Goal: Task Accomplishment & Management: Manage account settings

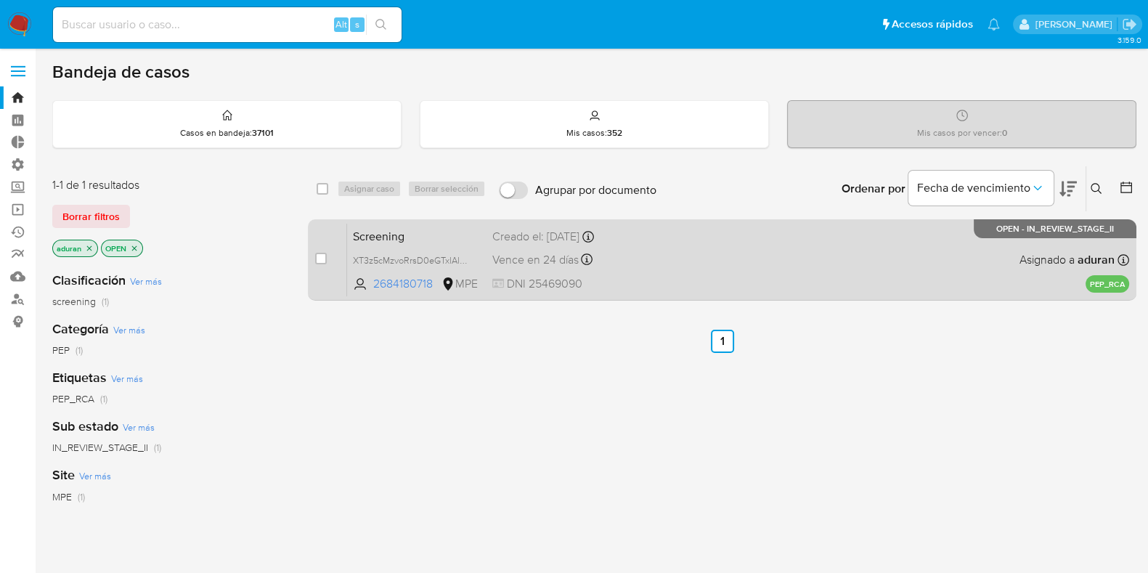
click at [673, 268] on div "Screening XT3z5cMzvoRrsD0eGTxlAl9m 2684180718 MPE Creado el: [DATE] Creado el: …" at bounding box center [738, 259] width 782 height 73
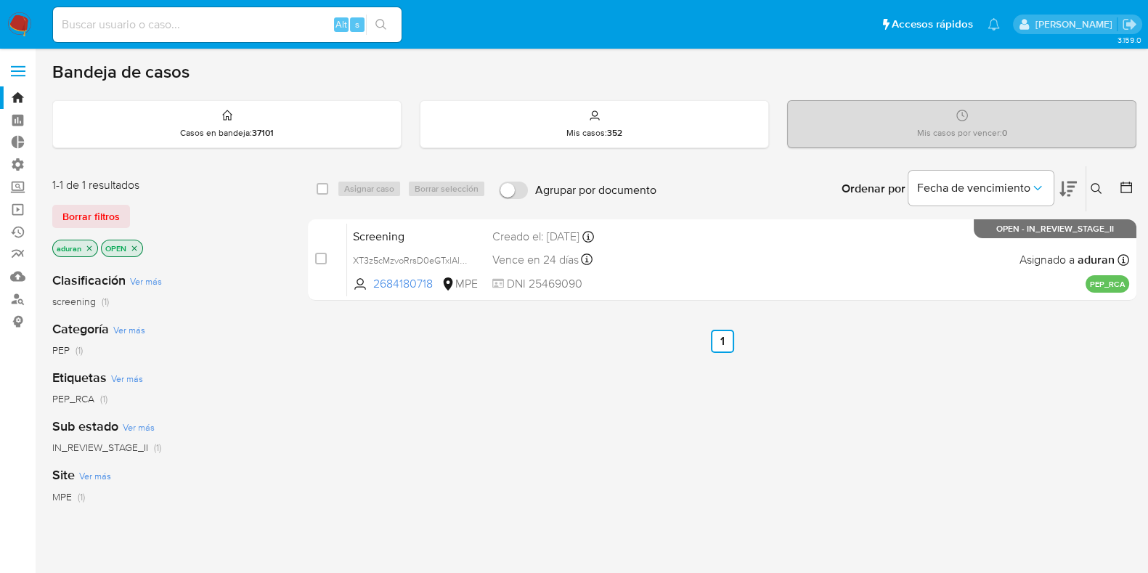
click at [21, 24] on img at bounding box center [19, 24] width 25 height 25
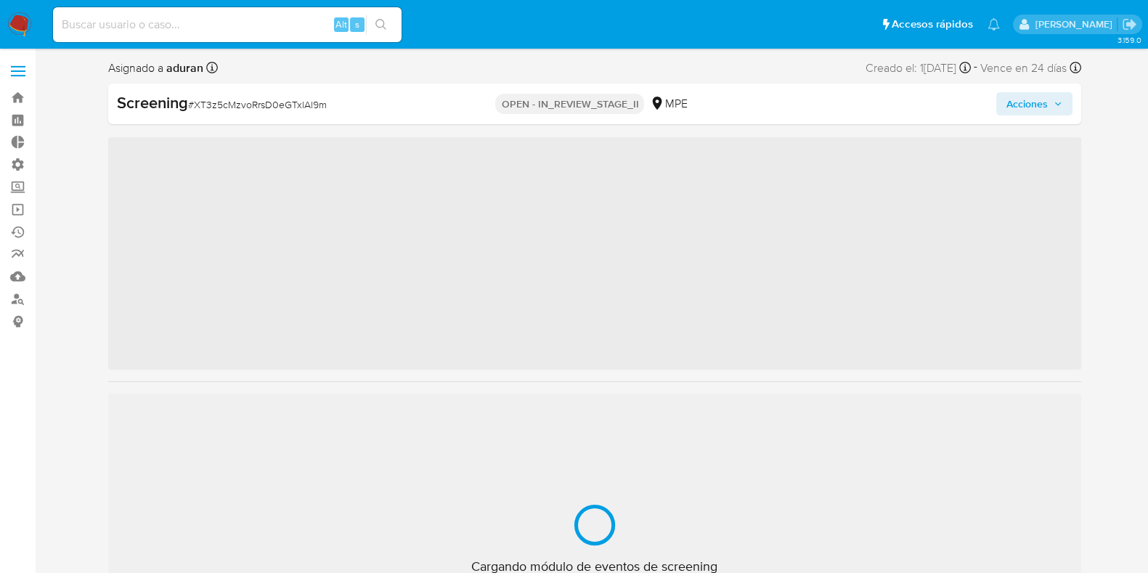
scroll to position [613, 0]
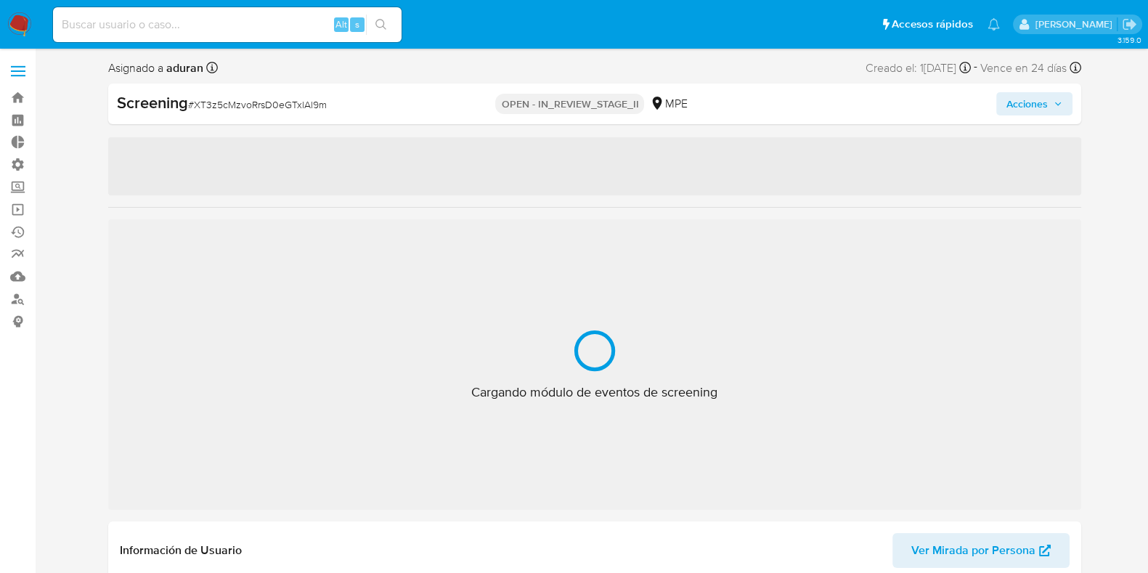
select select "10"
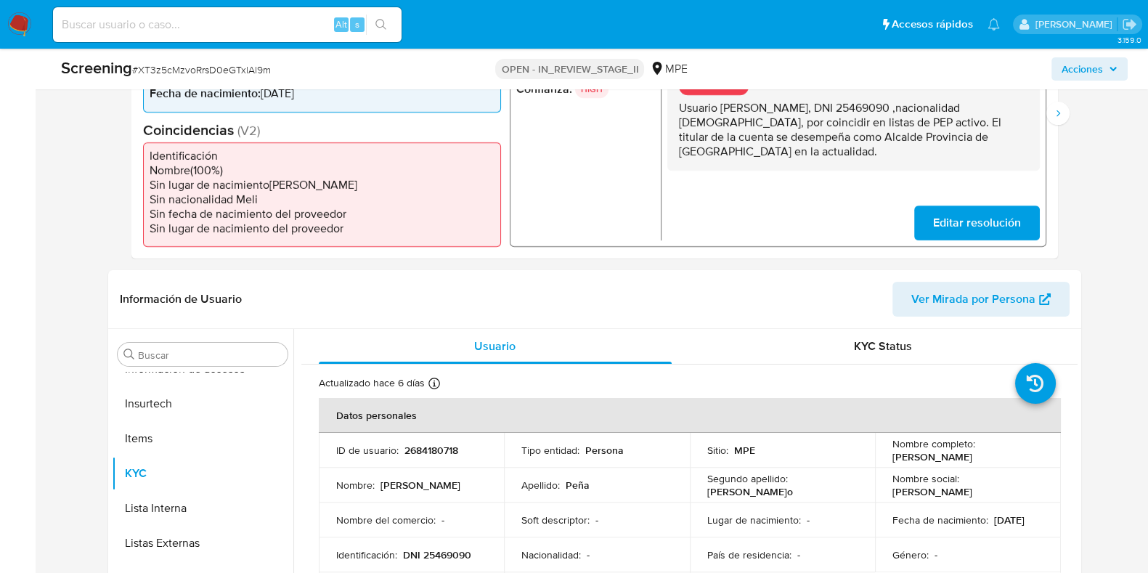
scroll to position [725, 0]
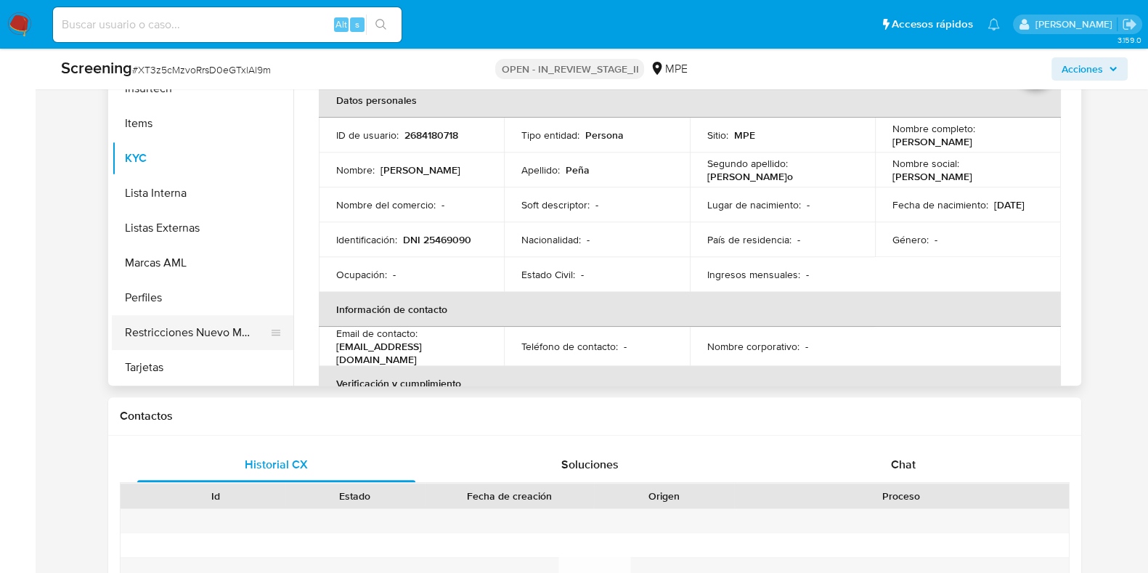
click at [229, 332] on button "Restricciones Nuevo Mundo" at bounding box center [197, 332] width 170 height 35
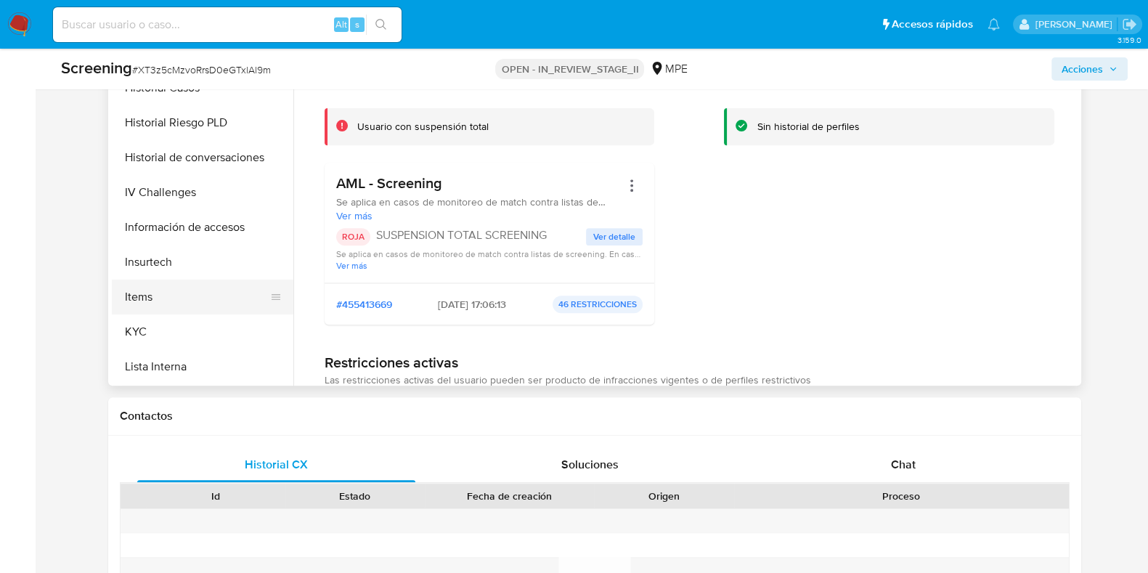
scroll to position [454, 0]
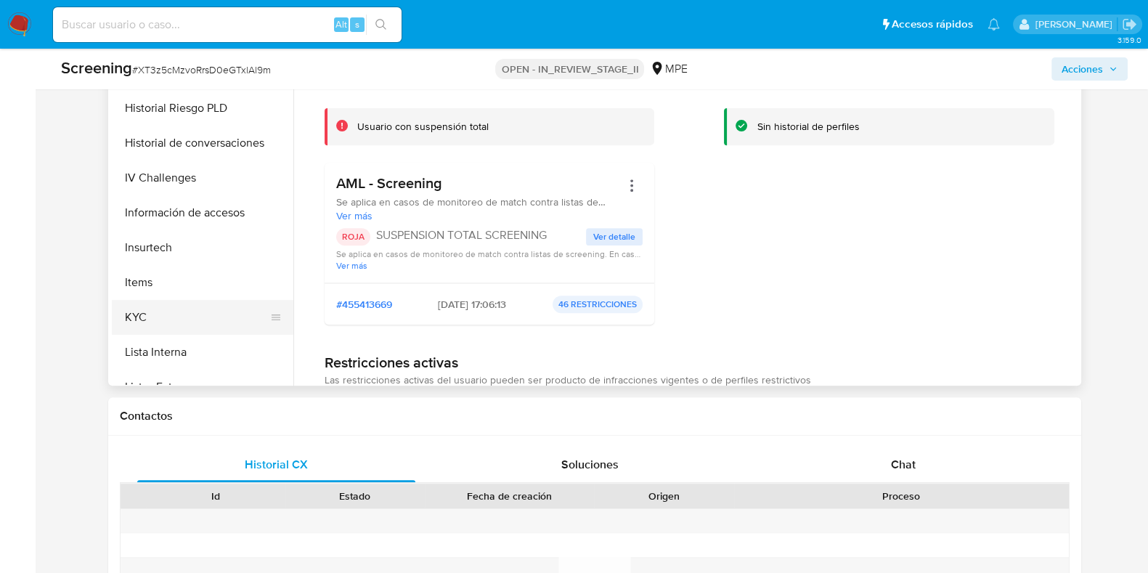
click at [149, 307] on button "KYC" at bounding box center [197, 317] width 170 height 35
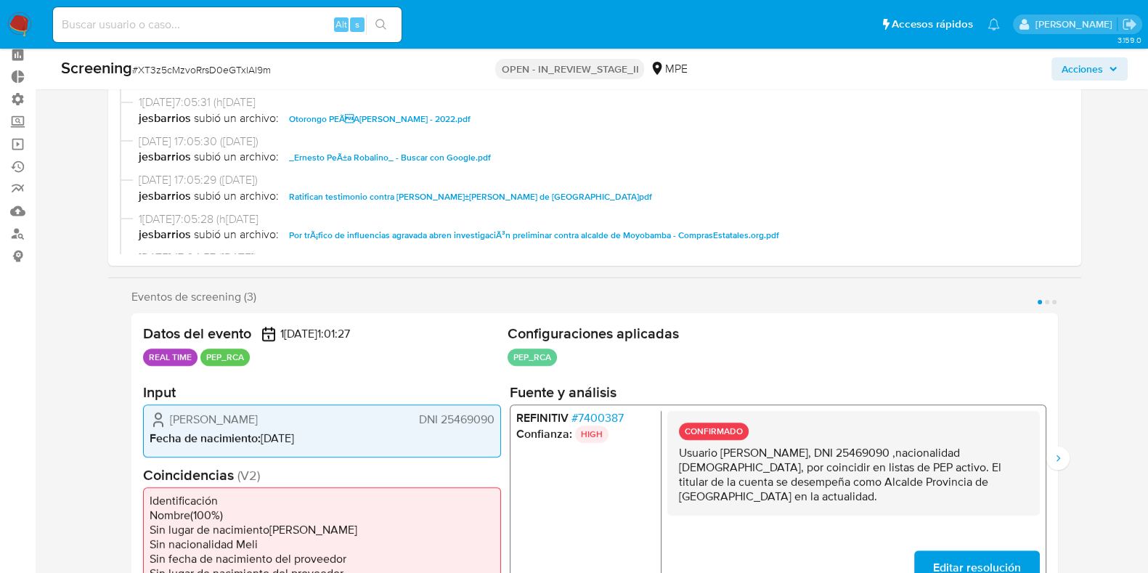
scroll to position [90, 0]
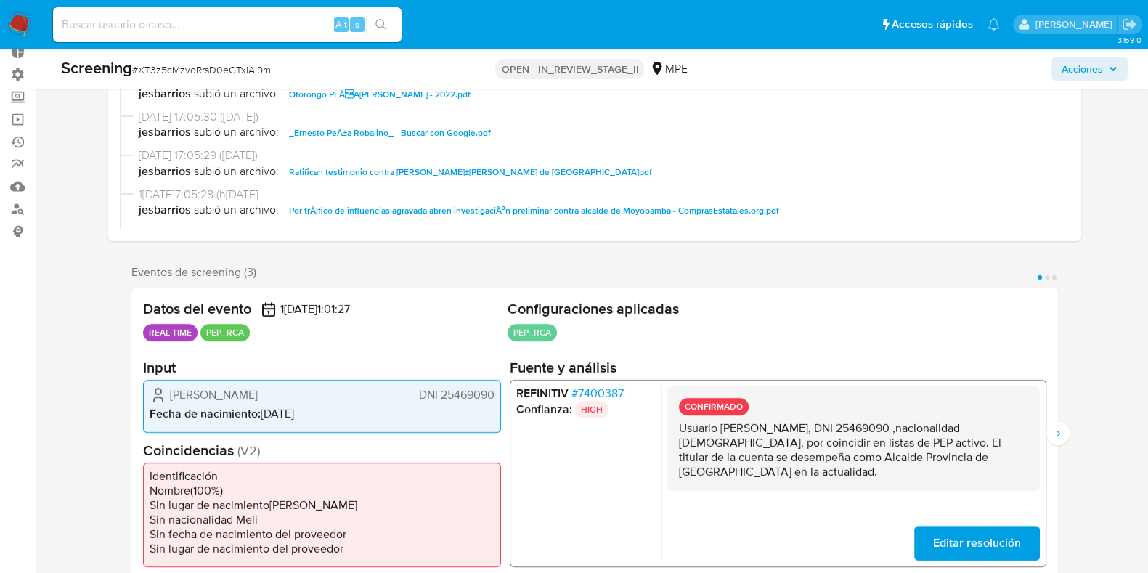
drag, startPoint x: 721, startPoint y: 426, endPoint x: 833, endPoint y: 428, distance: 111.8
click at [833, 428] on p "Usuario Ernesto Peña Robalino, DNI 25469090 ,nacionalidad Peruana, por coincidi…" at bounding box center [852, 450] width 349 height 58
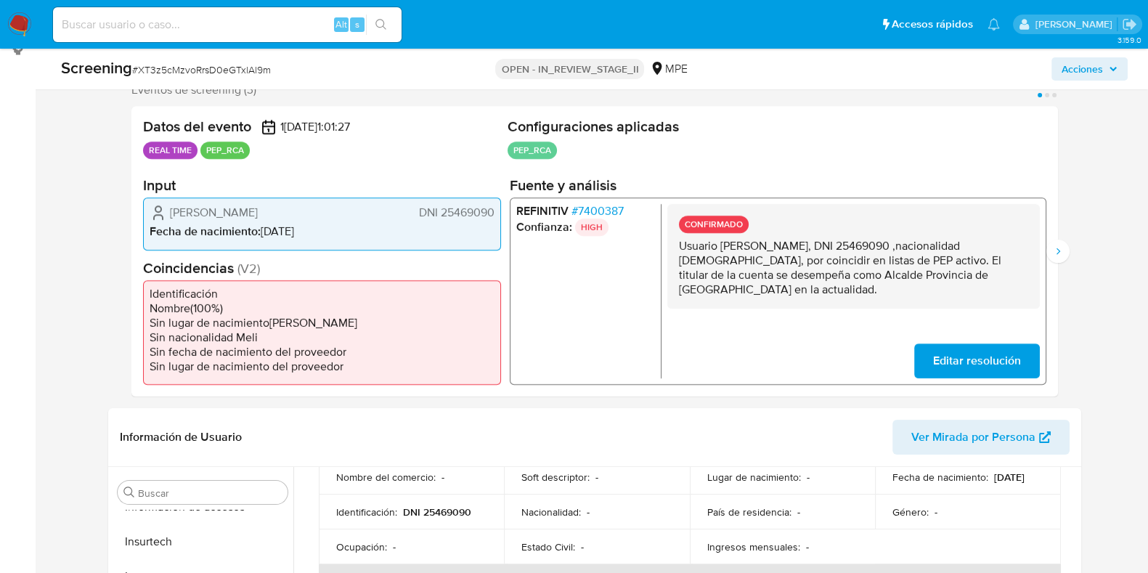
scroll to position [0, 0]
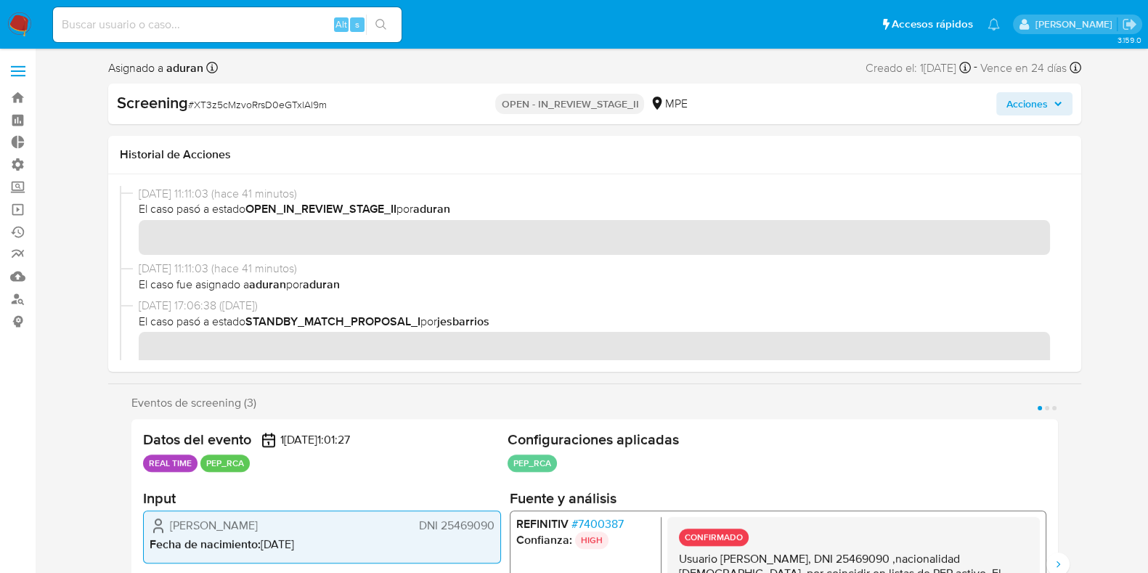
click at [1034, 100] on span "Acciones" at bounding box center [1026, 103] width 41 height 23
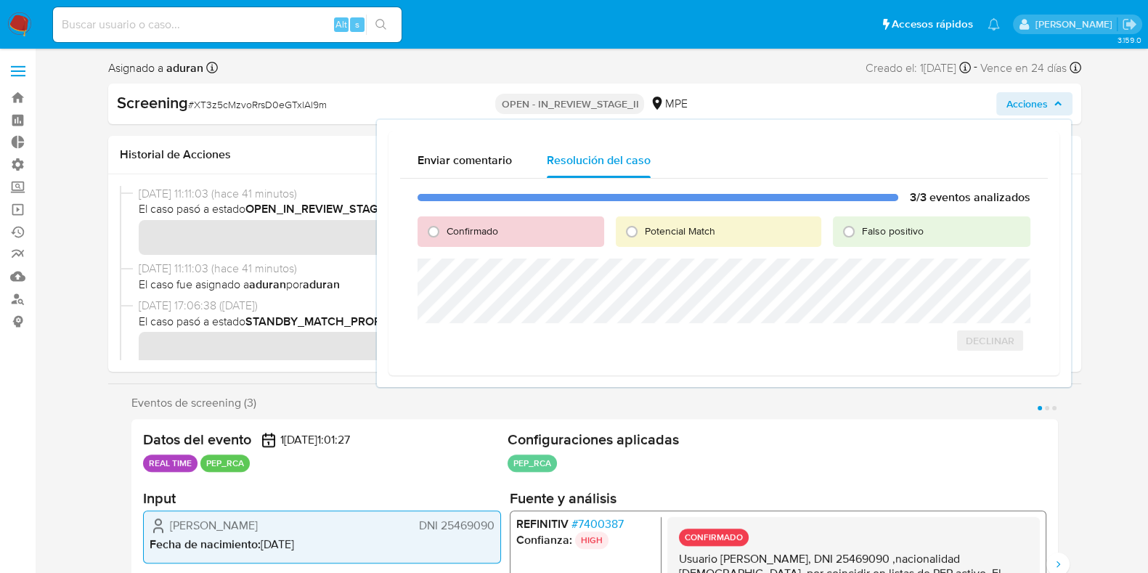
click at [522, 223] on div "Confirmado" at bounding box center [510, 231] width 187 height 30
click at [488, 237] on span "Confirmado" at bounding box center [472, 231] width 52 height 15
click at [445, 237] on input "Confirmado" at bounding box center [433, 231] width 23 height 23
radio input "true"
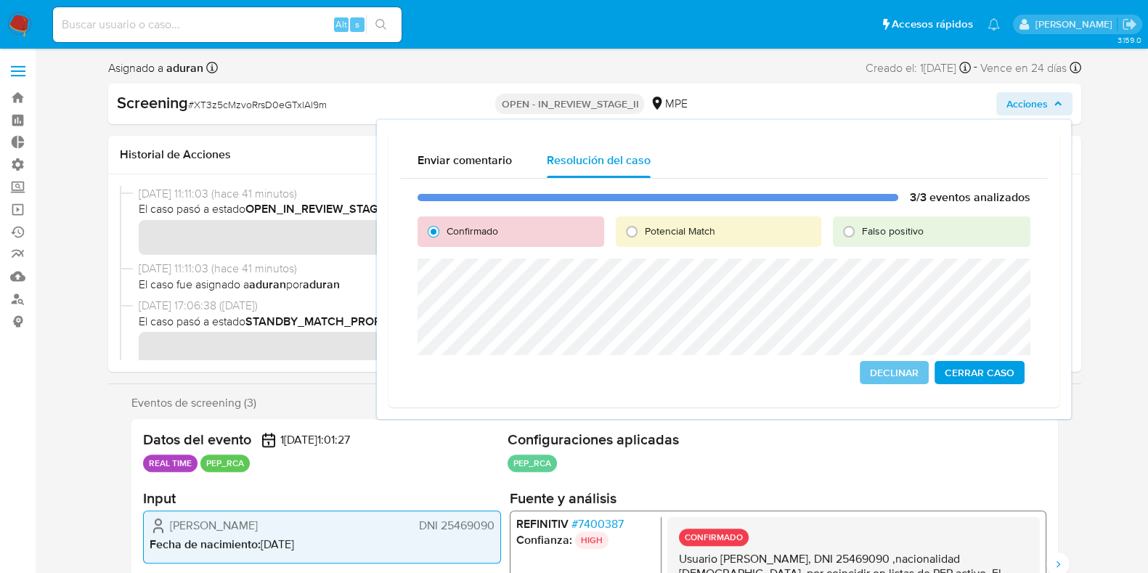
click at [747, 425] on div "Datos del evento 10/09/2025 11:01:27 REAL TIME PEP_RCA Configuraciones aplicada…" at bounding box center [594, 564] width 926 height 290
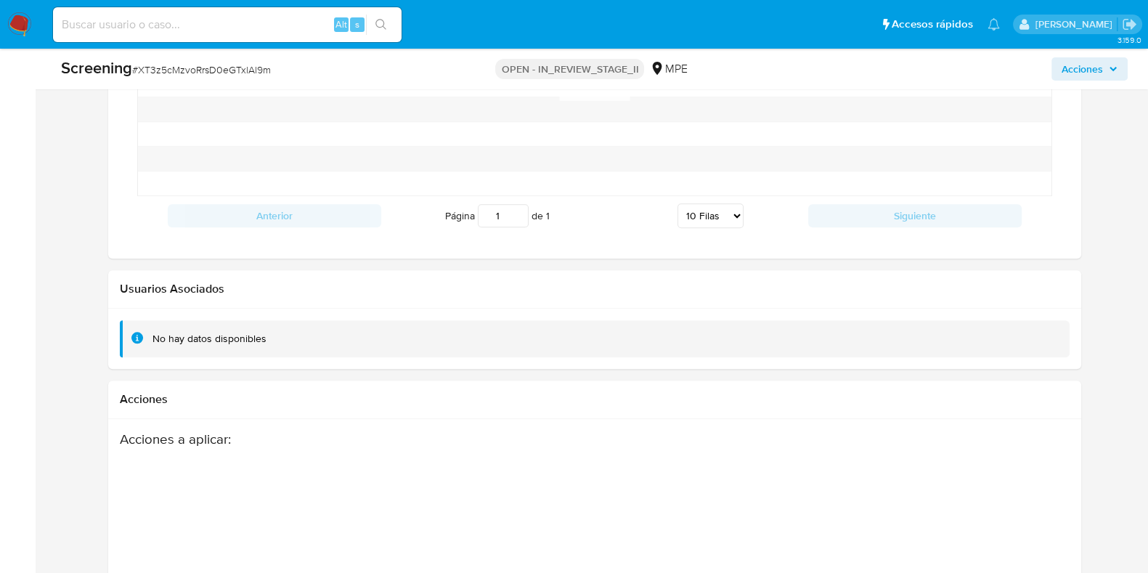
scroll to position [2106, 0]
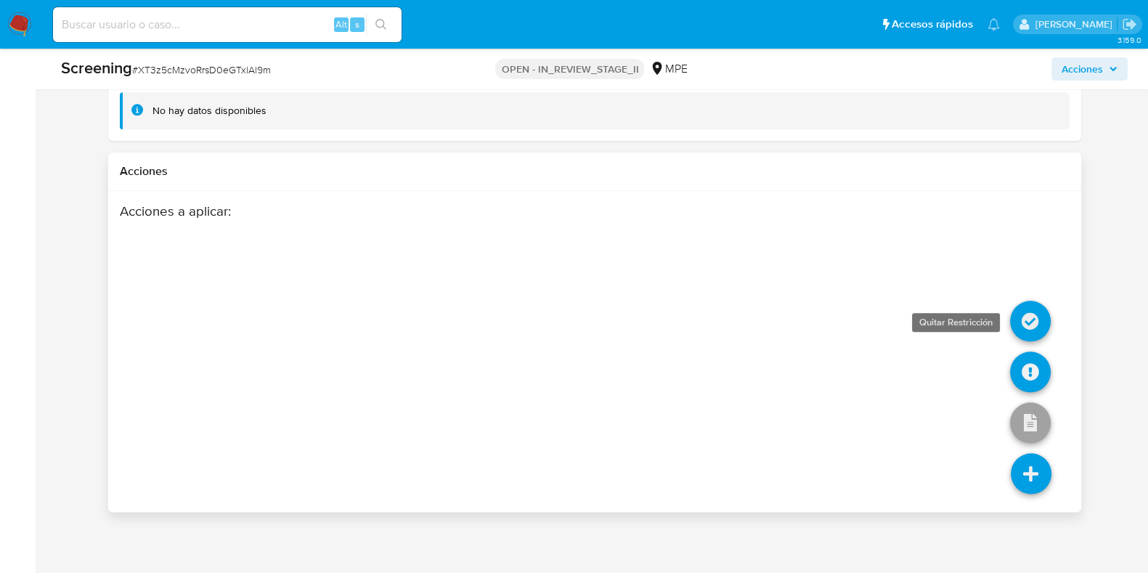
click at [1040, 329] on icon at bounding box center [1030, 321] width 41 height 41
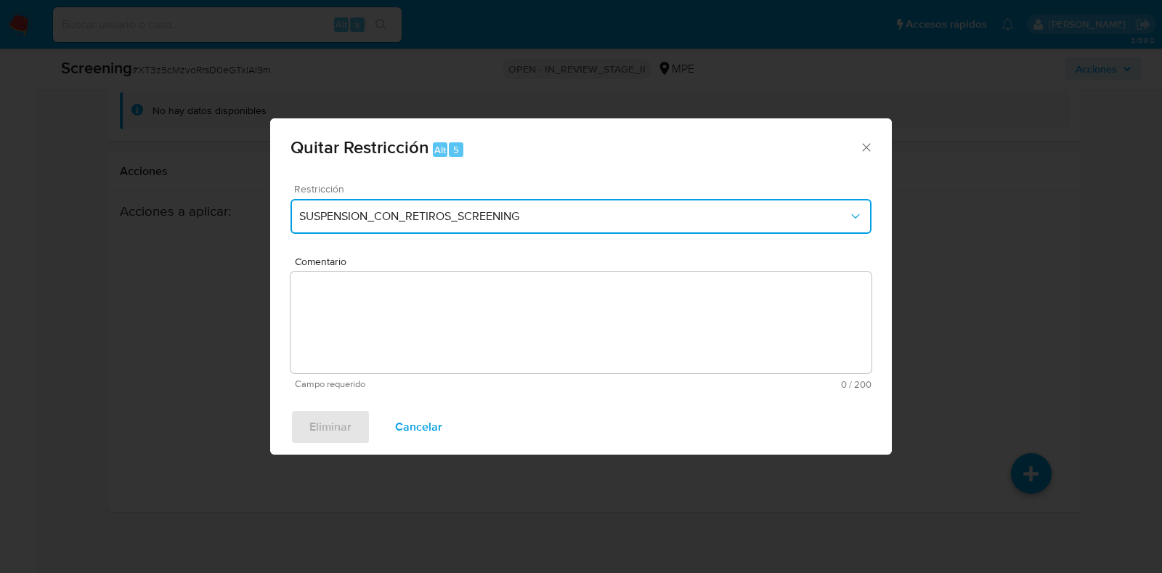
click at [468, 223] on span "SUSPENSION_CON_RETIROS_SCREENING" at bounding box center [573, 216] width 549 height 15
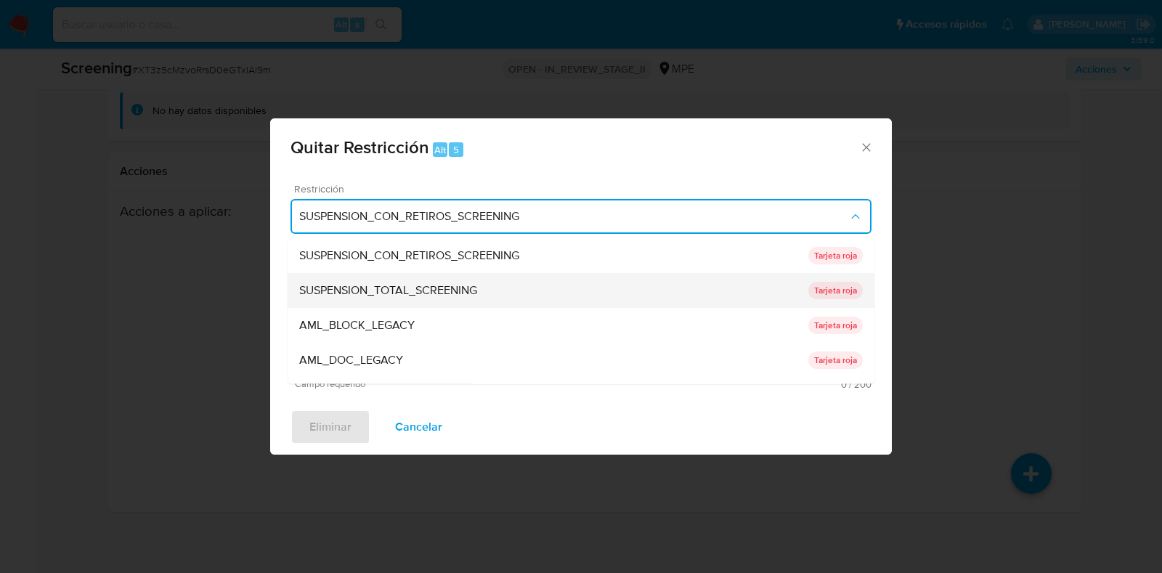
click at [473, 295] on span "SUSPENSION_TOTAL_SCREENING" at bounding box center [388, 291] width 178 height 15
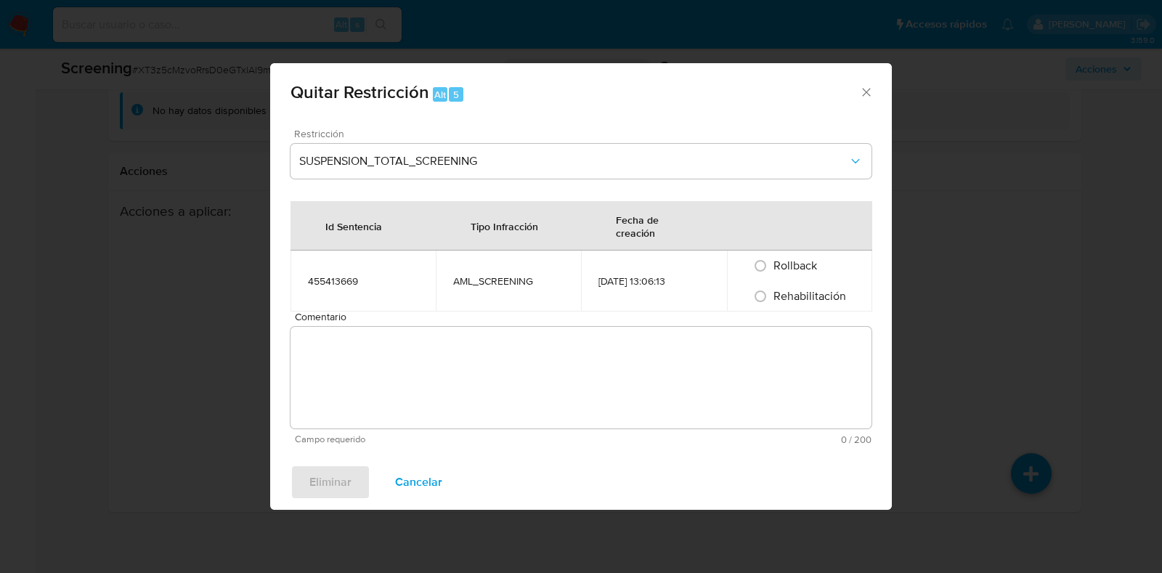
click at [789, 264] on span "Rollback" at bounding box center [795, 265] width 44 height 17
click at [772, 264] on input "Rollback" at bounding box center [759, 265] width 23 height 23
radio input "true"
click at [784, 292] on span "Rehabilitación" at bounding box center [809, 295] width 73 height 17
click at [772, 292] on input "Rehabilitación" at bounding box center [759, 296] width 23 height 23
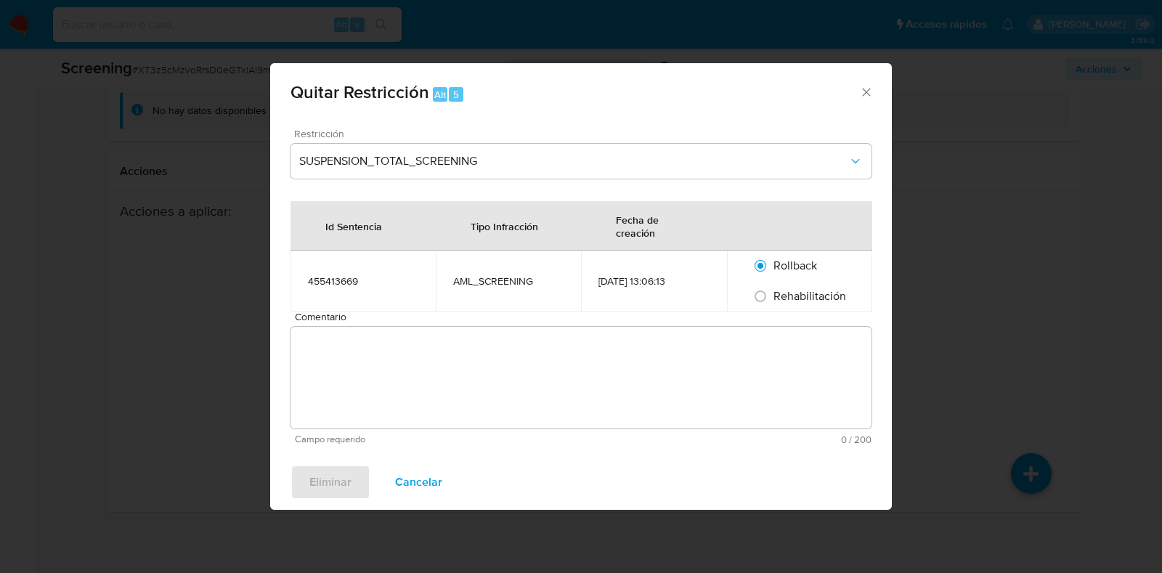
radio input "true"
click at [744, 369] on textarea "Comentario" at bounding box center [580, 378] width 581 height 102
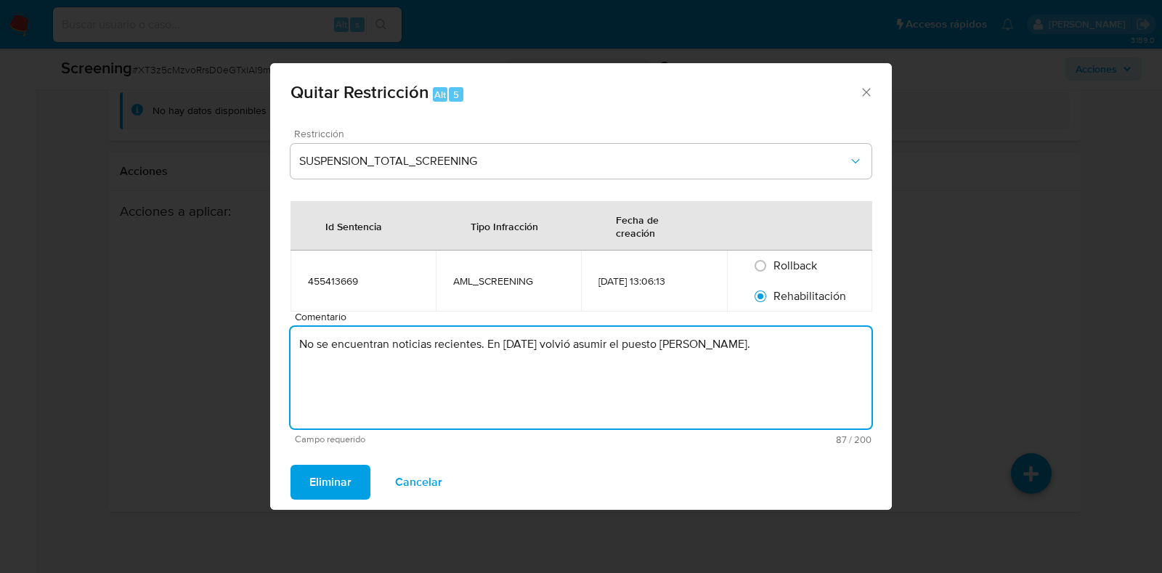
type textarea "No se encuentran noticias recientes. En agosto 2025 volvió asumir el puesto de …"
click at [327, 470] on span "Eliminar" at bounding box center [330, 482] width 42 height 32
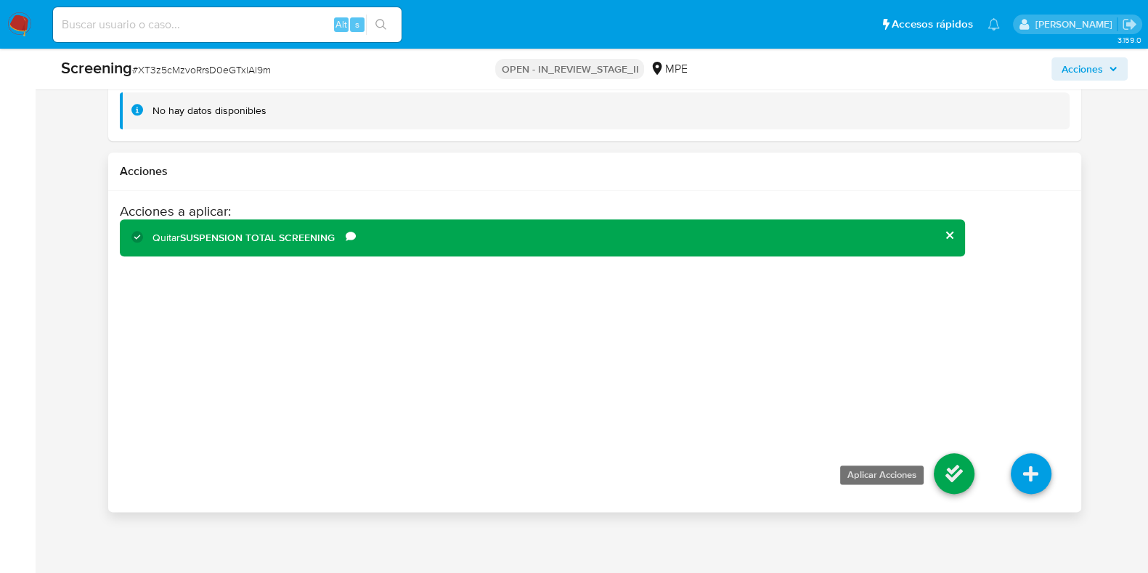
click at [963, 458] on icon at bounding box center [954, 473] width 41 height 41
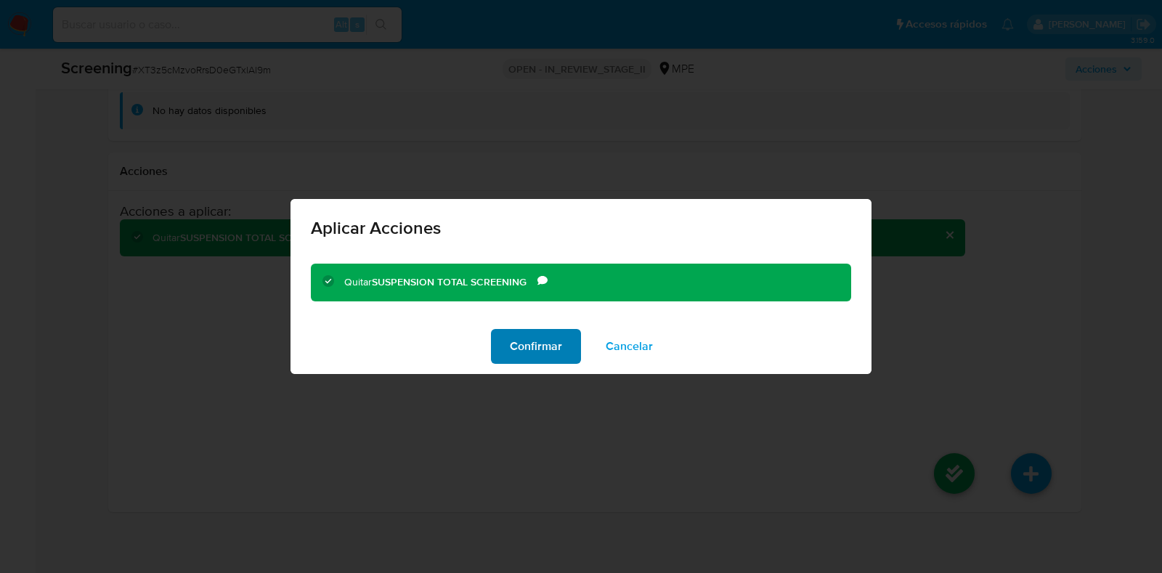
click at [523, 344] on span "Confirmar" at bounding box center [536, 346] width 52 height 32
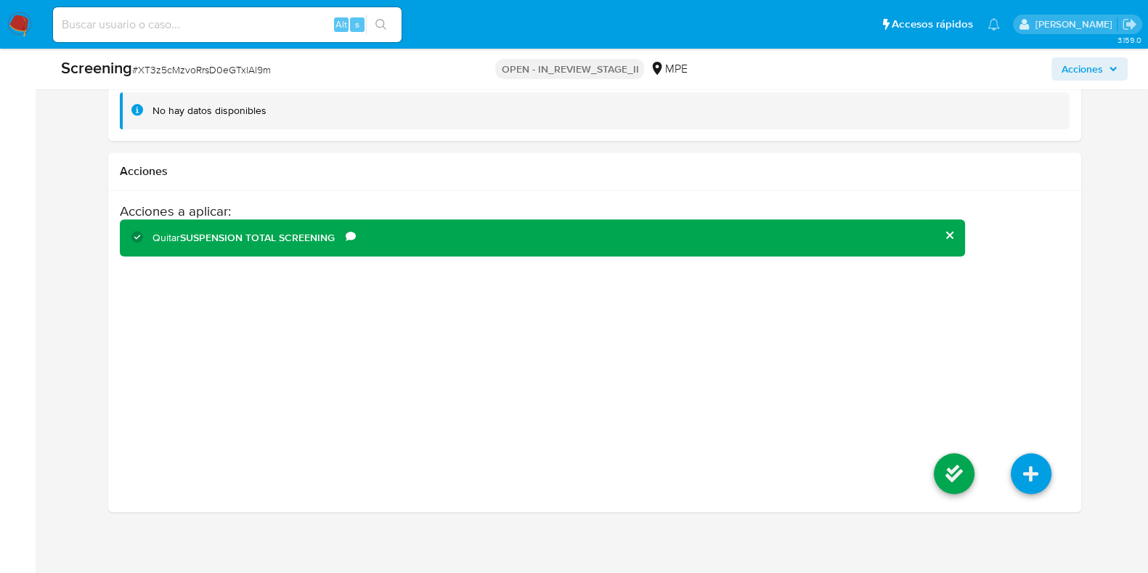
click at [1090, 66] on span "Acciones" at bounding box center [1081, 68] width 41 height 23
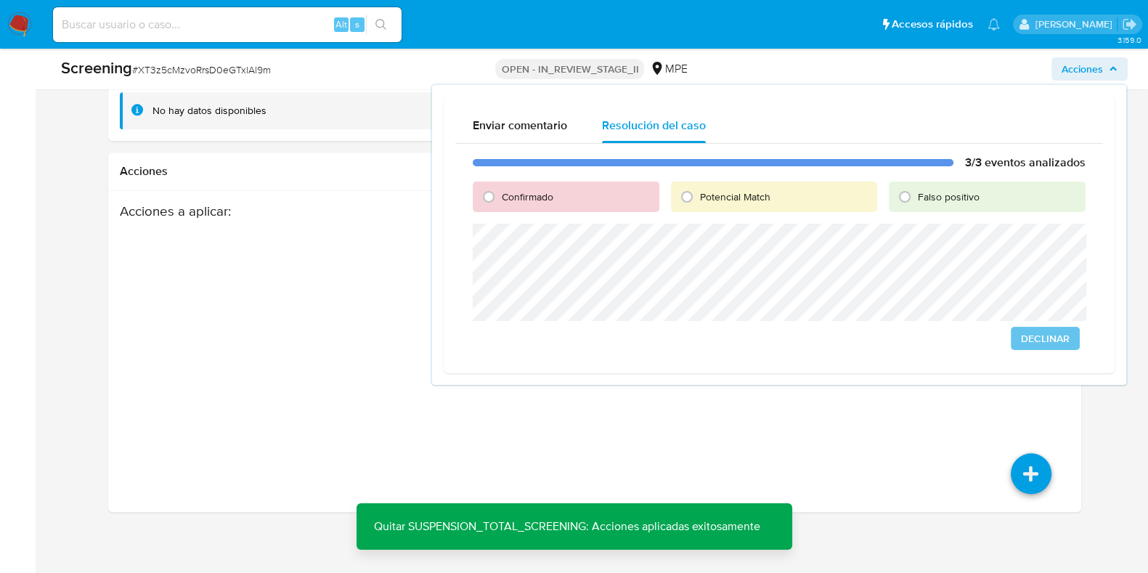
click at [539, 201] on span "Confirmado" at bounding box center [528, 196] width 52 height 15
click at [500, 201] on input "Confirmado" at bounding box center [488, 196] width 23 height 23
radio input "true"
click at [1039, 343] on span "Cerrar Caso" at bounding box center [1035, 338] width 70 height 20
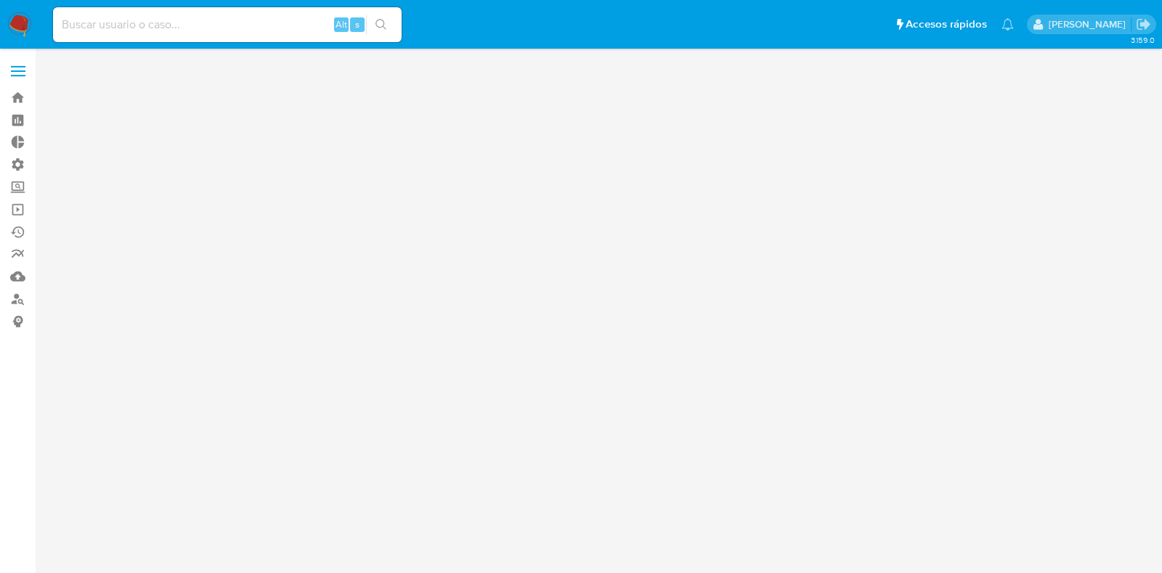
click at [105, 409] on div "3.159.0" at bounding box center [601, 310] width 1098 height 505
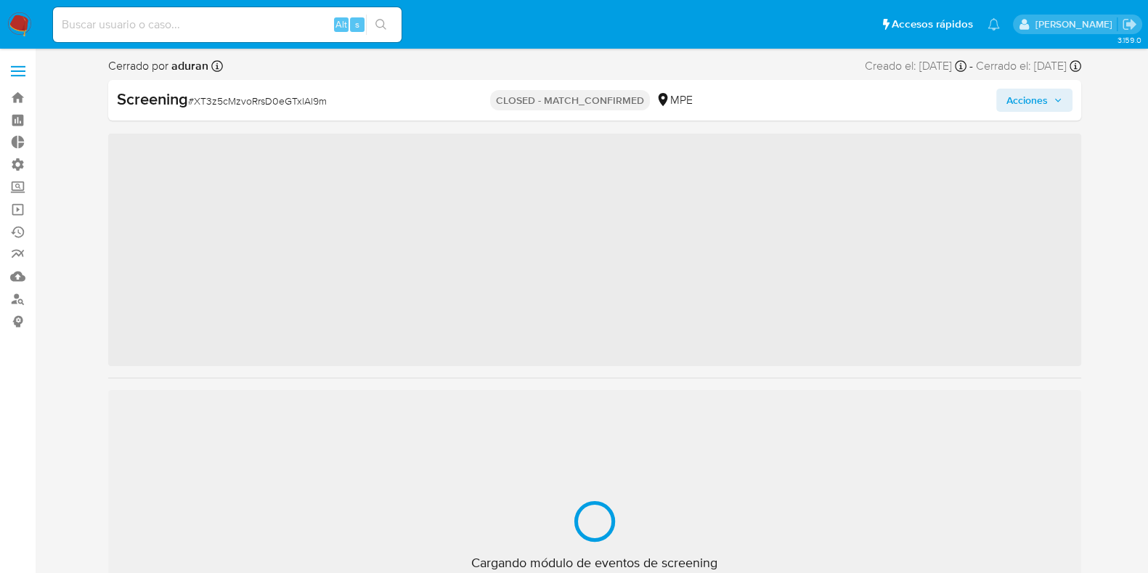
scroll to position [613, 0]
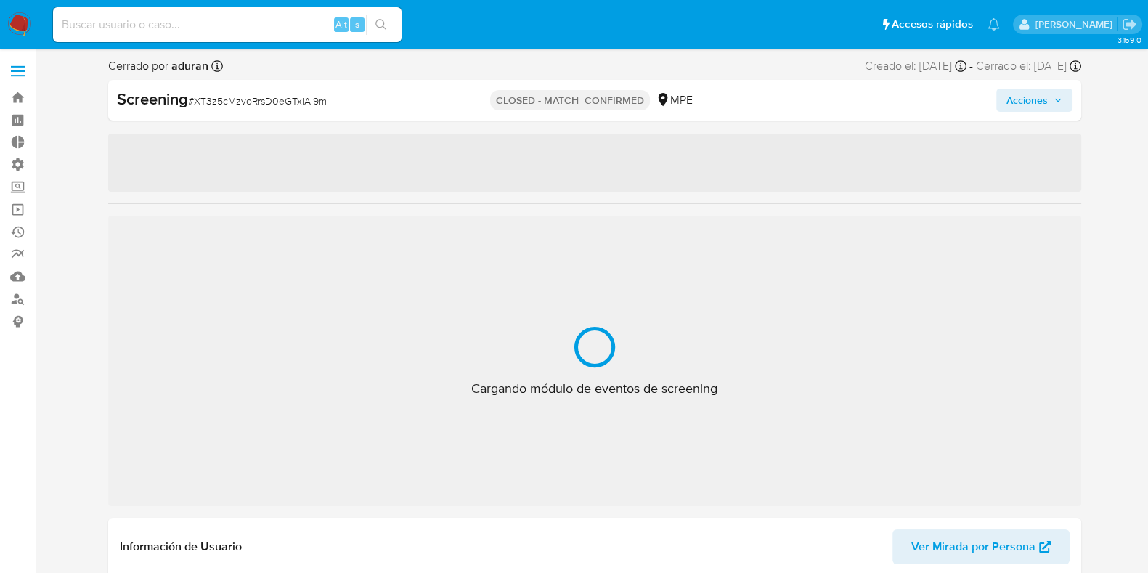
select select "10"
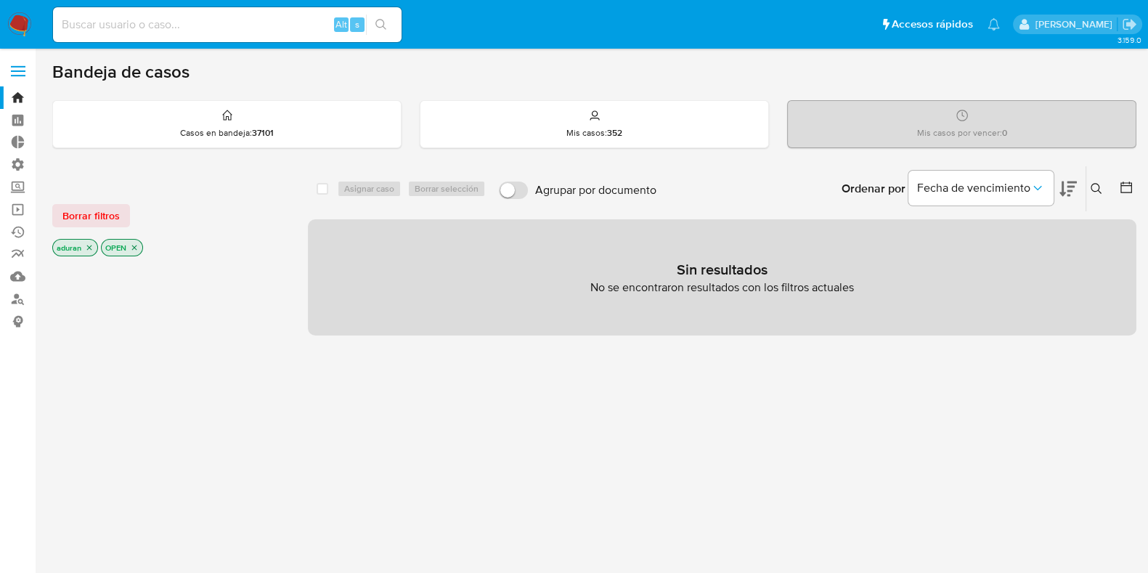
click at [159, 399] on div at bounding box center [168, 506] width 232 height 494
